Goal: Task Accomplishment & Management: Manage account settings

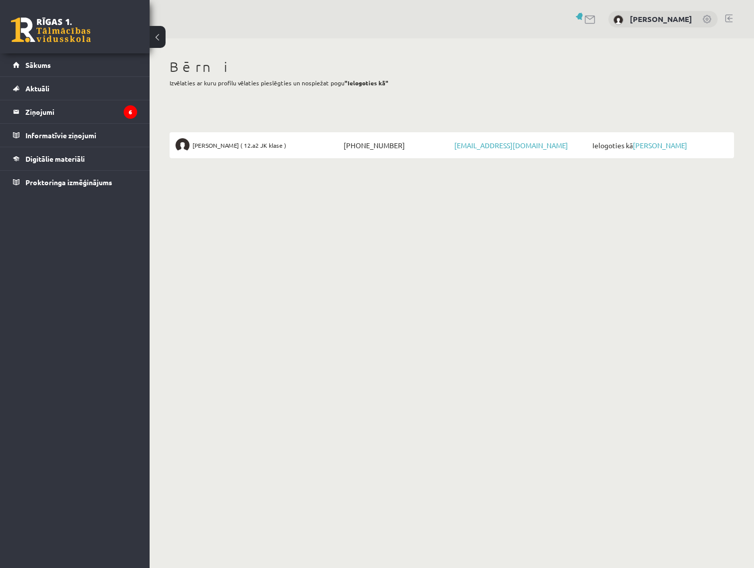
click at [0, 567] on nordpass-portal at bounding box center [0, 568] width 0 height 0
click at [46, 112] on legend "Ziņojumi 6" at bounding box center [81, 111] width 112 height 23
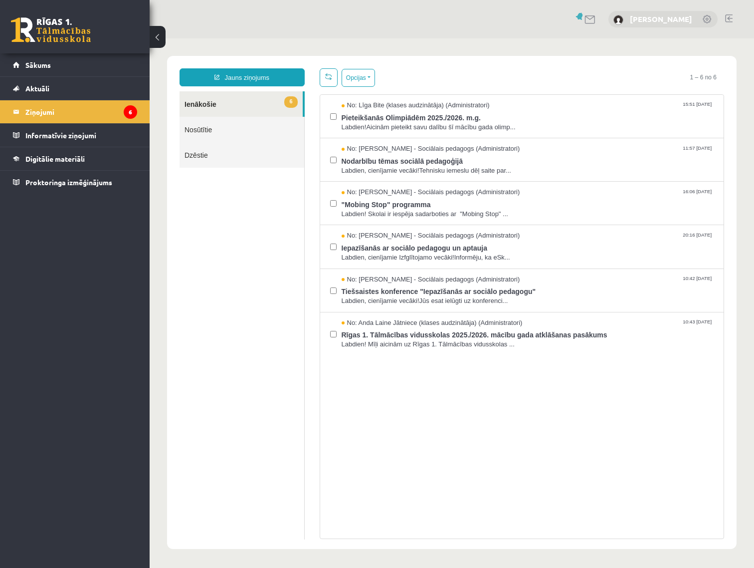
click at [665, 17] on link "Igors Trofimovs" at bounding box center [661, 19] width 62 height 10
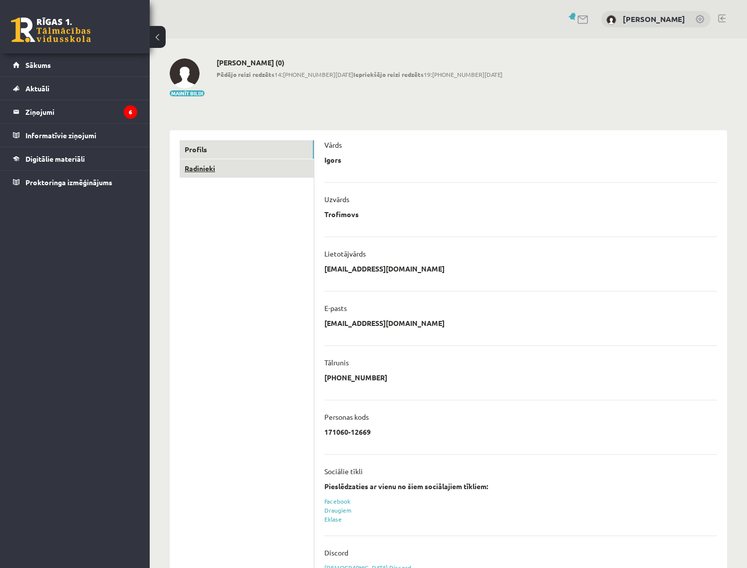
click at [204, 168] on link "Radinieki" at bounding box center [247, 168] width 134 height 18
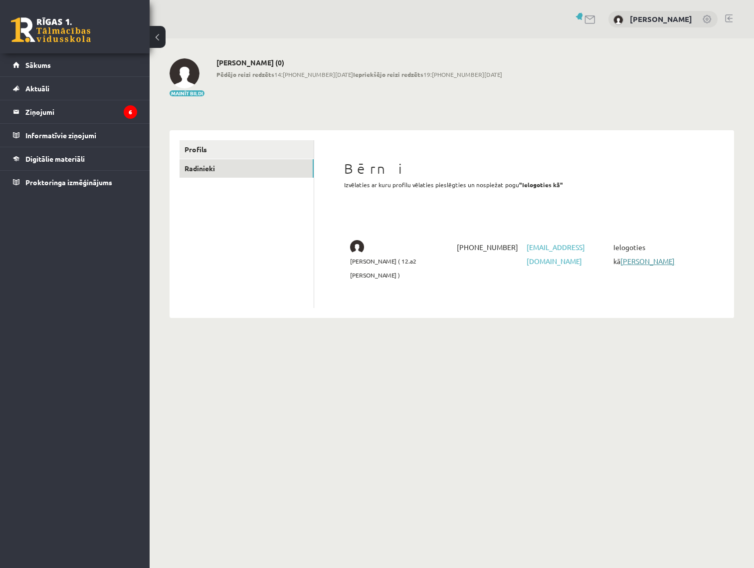
click at [672, 256] on link "[PERSON_NAME]" at bounding box center [647, 260] width 54 height 9
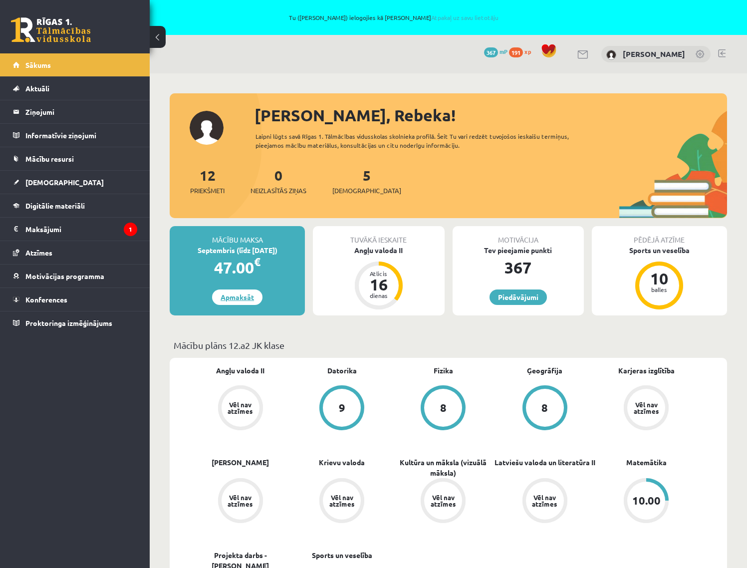
click at [227, 298] on link "Apmaksāt" at bounding box center [237, 296] width 50 height 15
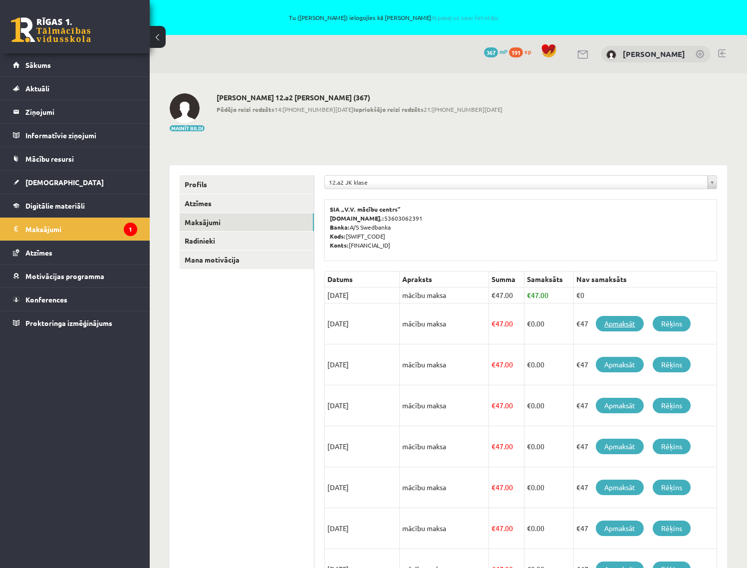
click at [627, 322] on link "Apmaksāt" at bounding box center [619, 323] width 48 height 15
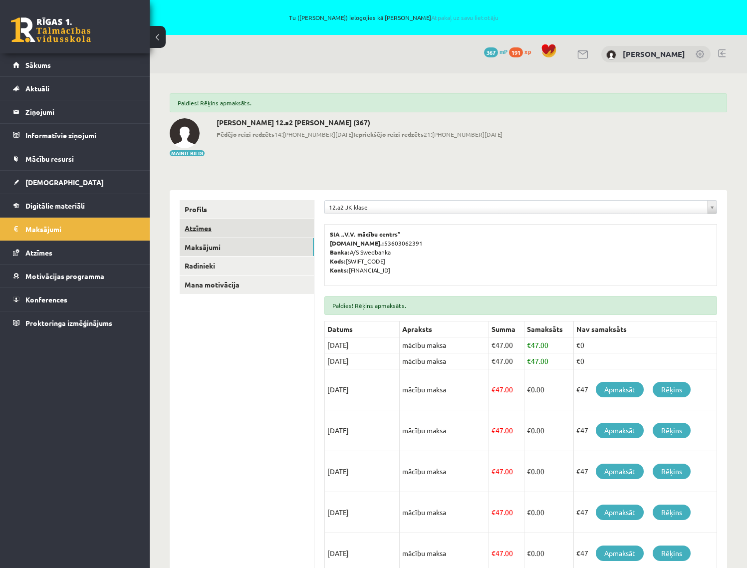
click at [199, 224] on link "Atzīmes" at bounding box center [247, 228] width 134 height 18
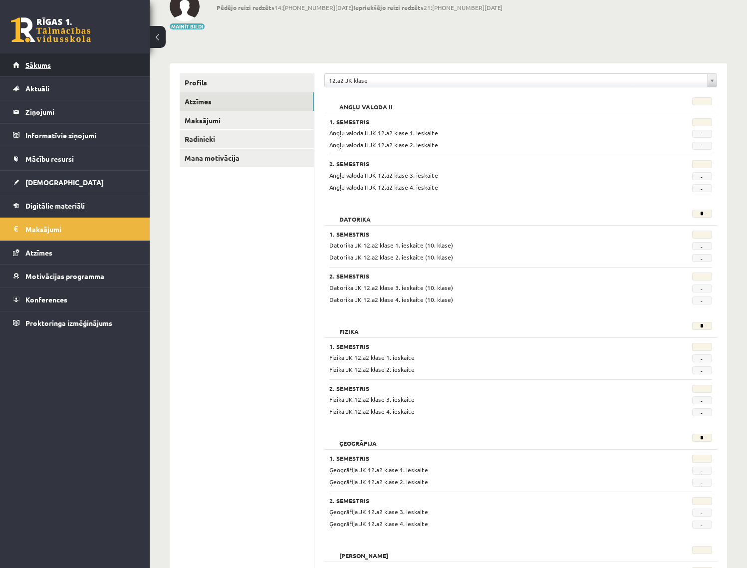
scroll to position [126, 0]
click at [36, 67] on span "Sākums" at bounding box center [37, 64] width 25 height 9
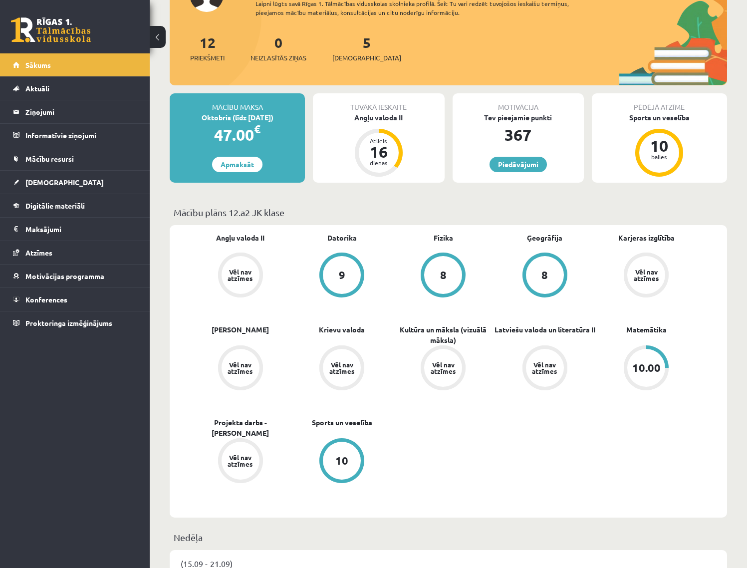
scroll to position [141, 0]
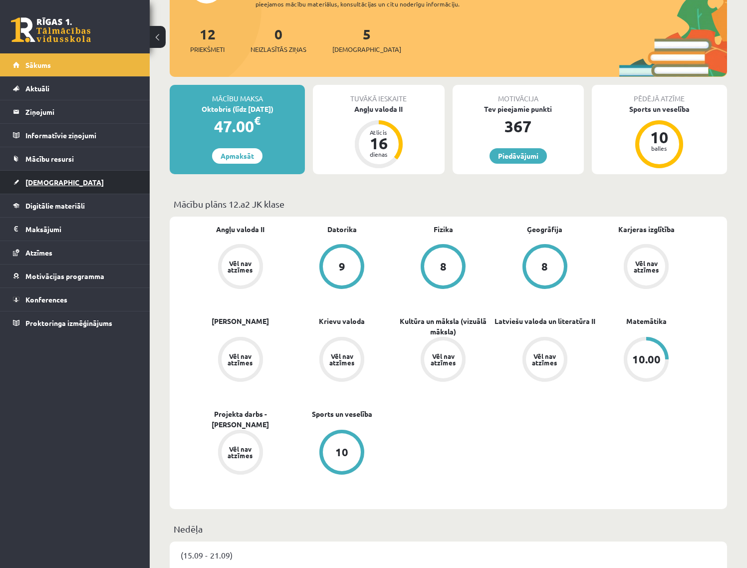
click at [48, 181] on span "[DEMOGRAPHIC_DATA]" at bounding box center [64, 182] width 78 height 9
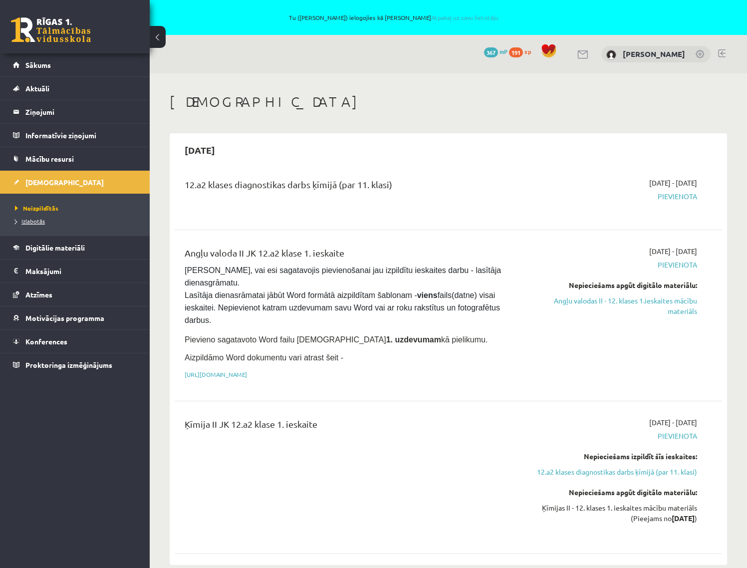
click at [39, 222] on span "Izlabotās" at bounding box center [30, 221] width 30 height 8
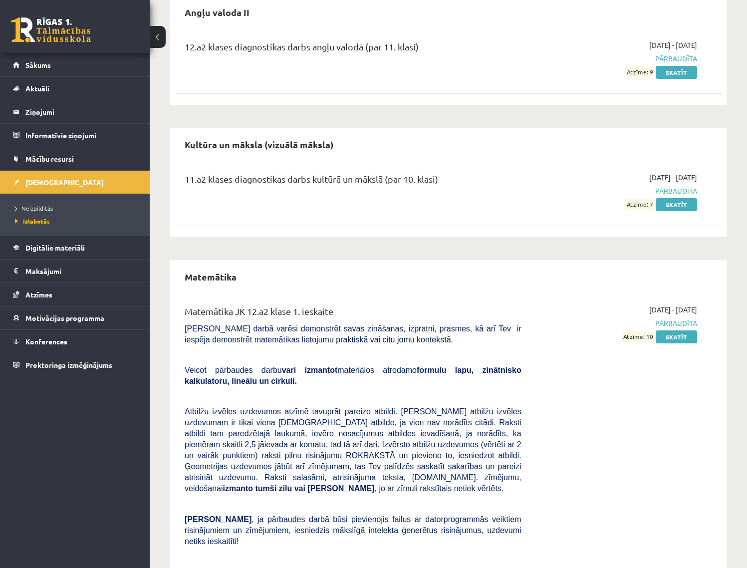
scroll to position [361, 0]
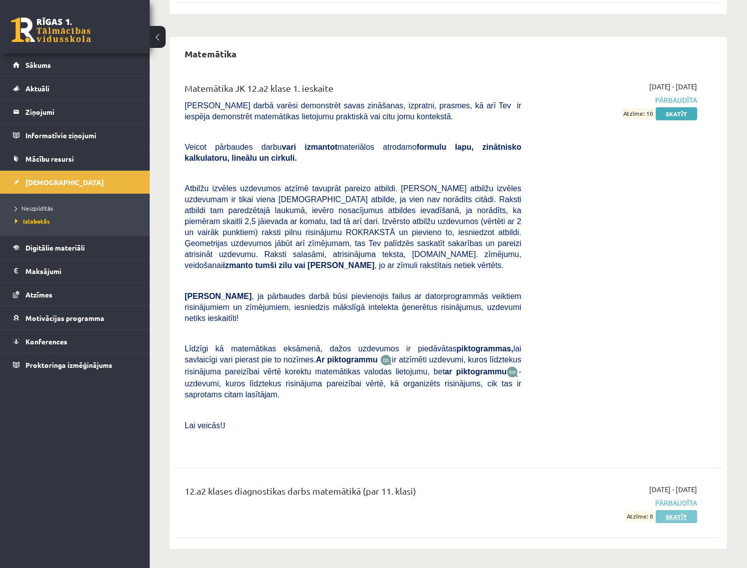
click at [680, 516] on link "Skatīt" at bounding box center [675, 516] width 41 height 13
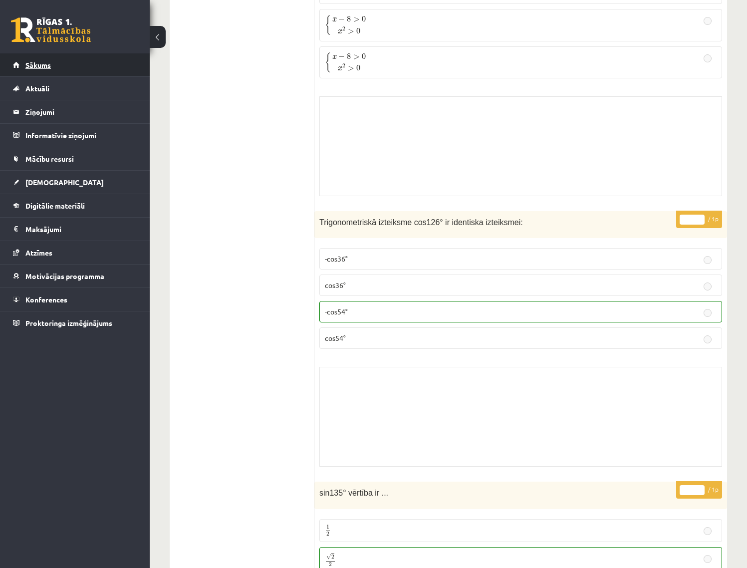
scroll to position [581, 0]
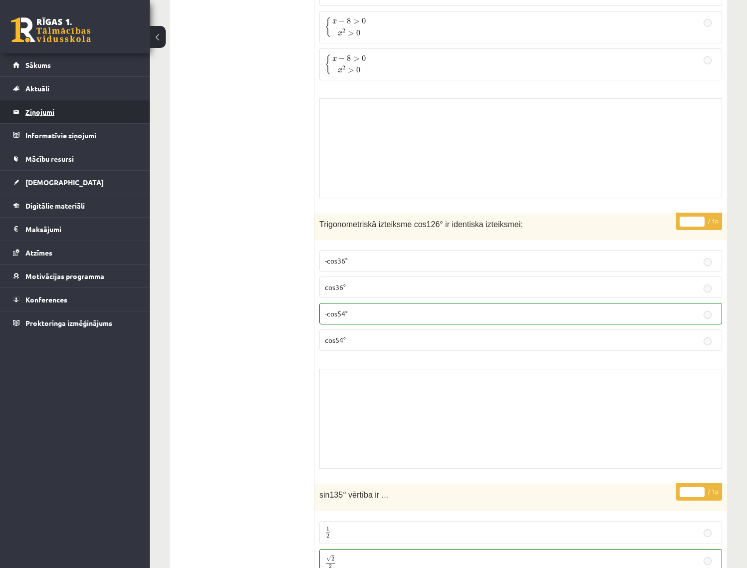
click at [42, 110] on legend "Ziņojumi 0" at bounding box center [81, 111] width 112 height 23
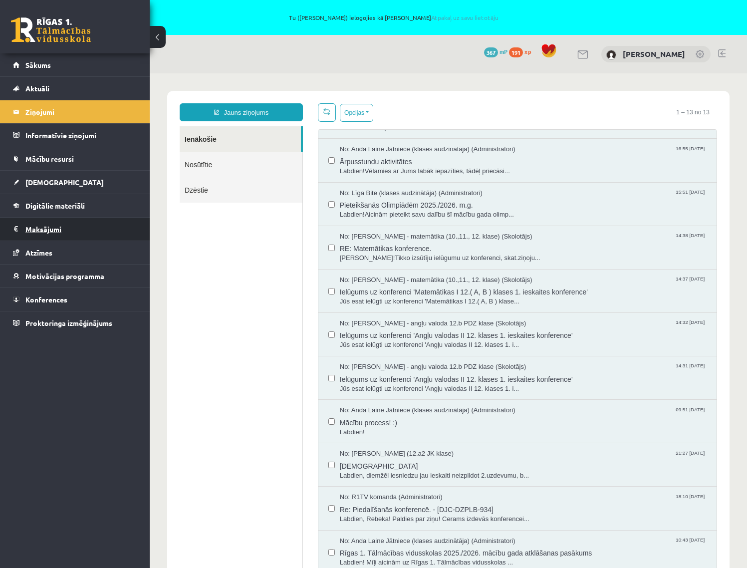
click at [55, 230] on legend "Maksājumi 0" at bounding box center [81, 228] width 112 height 23
